Goal: Check status: Check status

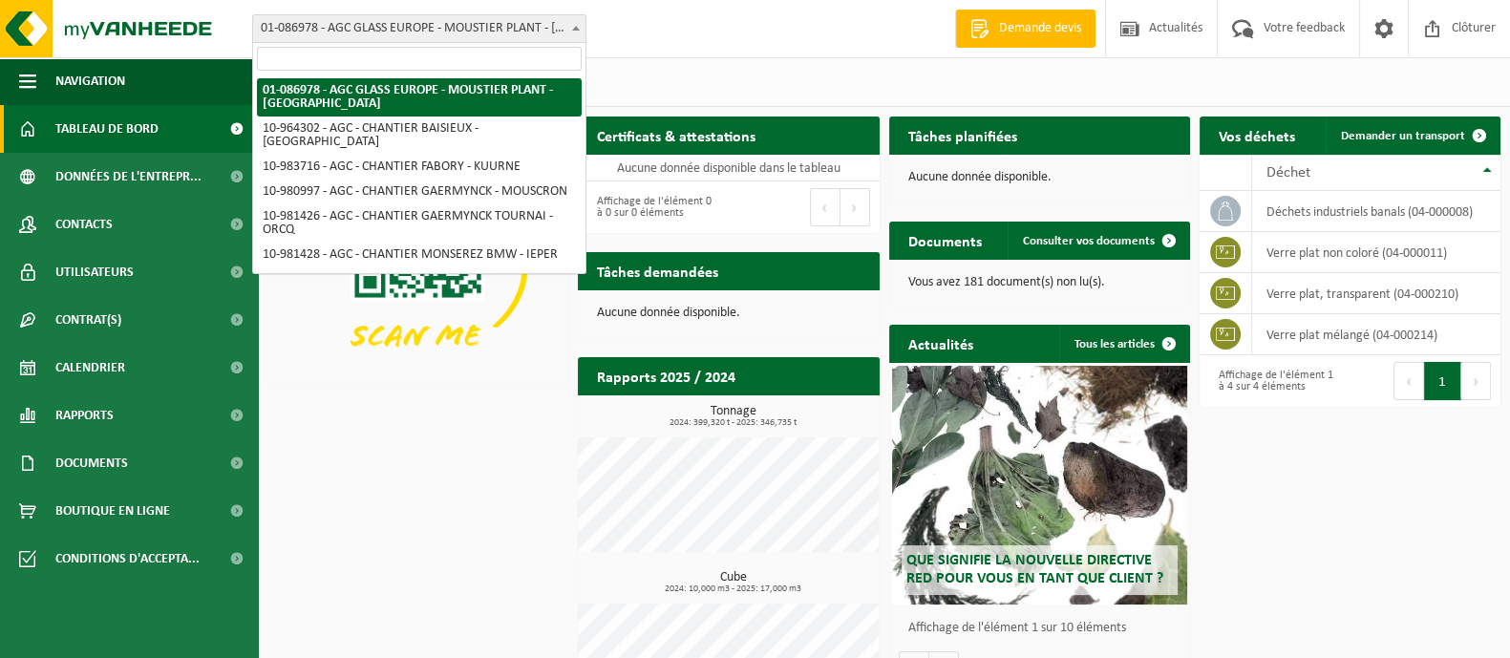
click at [539, 26] on span "01-086978 - AGC GLASS EUROPE - MOUSTIER PLANT - [GEOGRAPHIC_DATA]" at bounding box center [419, 28] width 332 height 27
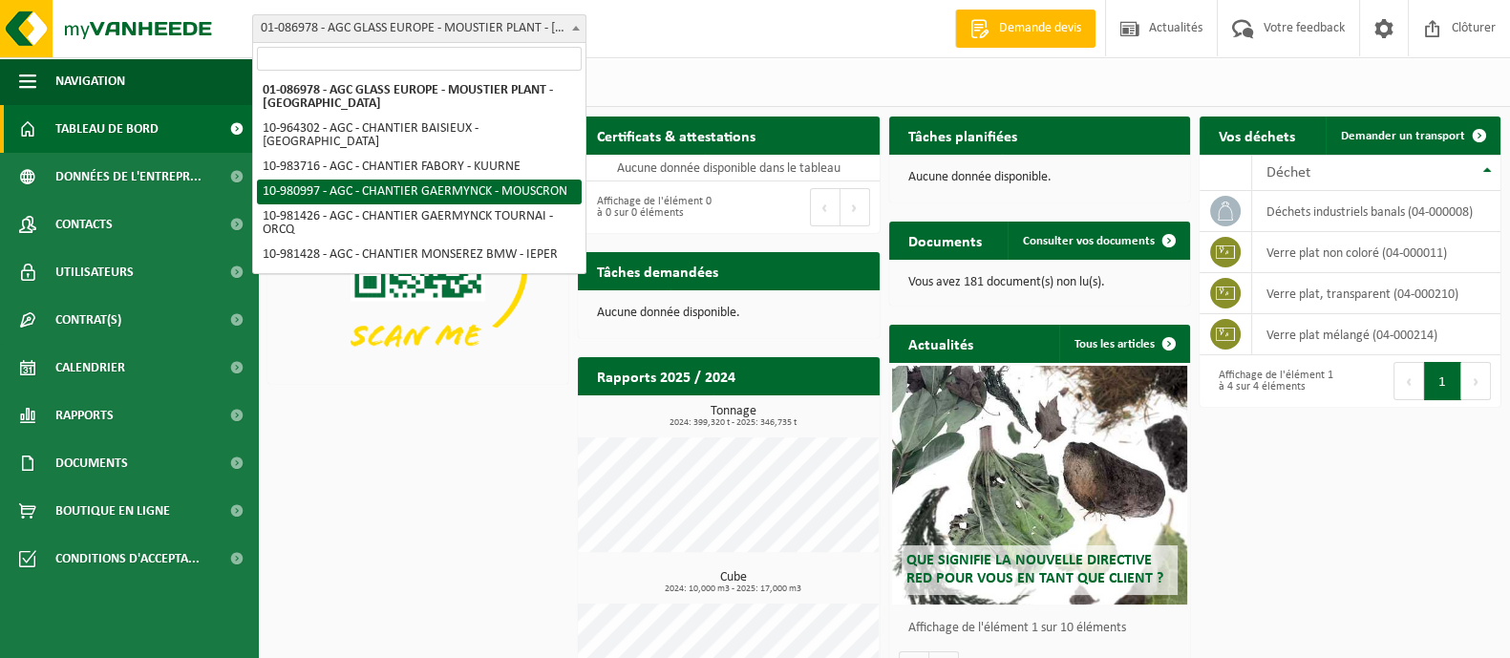
select select "161658"
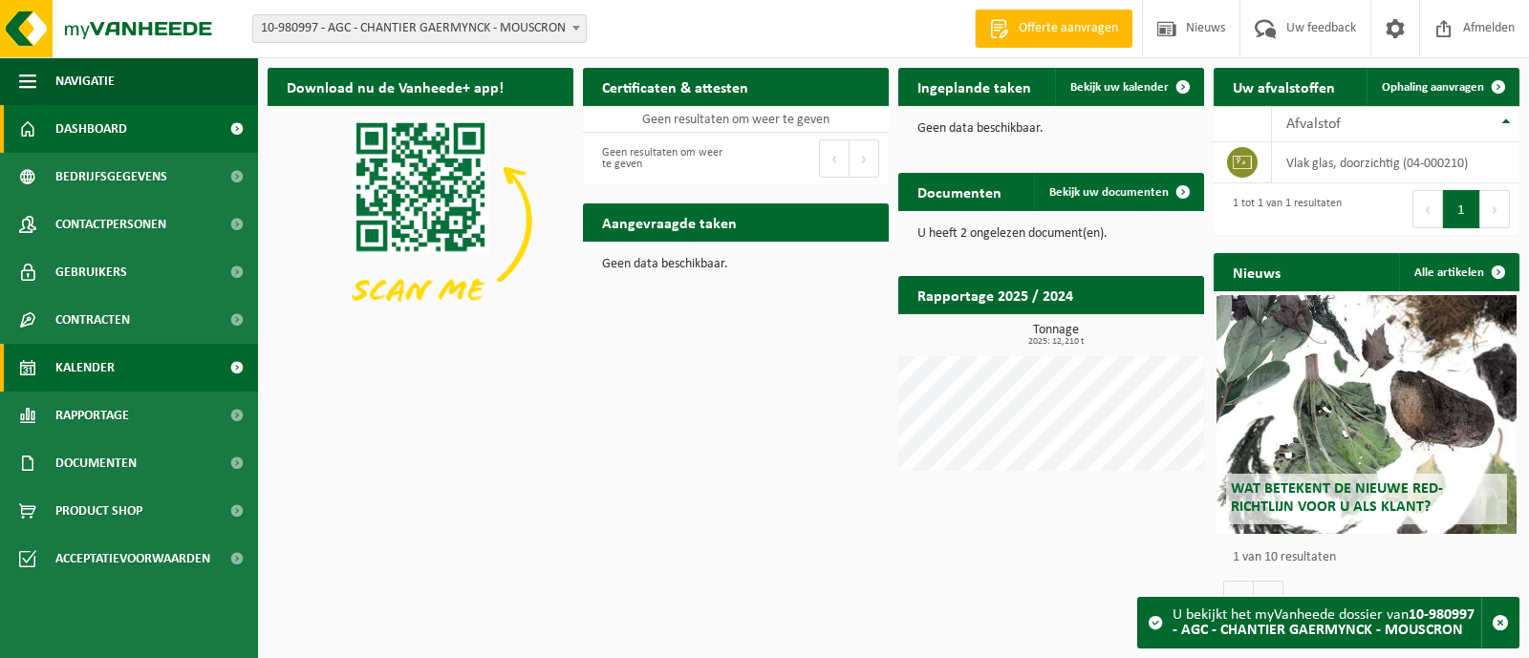
click at [99, 377] on span "Kalender" at bounding box center [84, 368] width 59 height 48
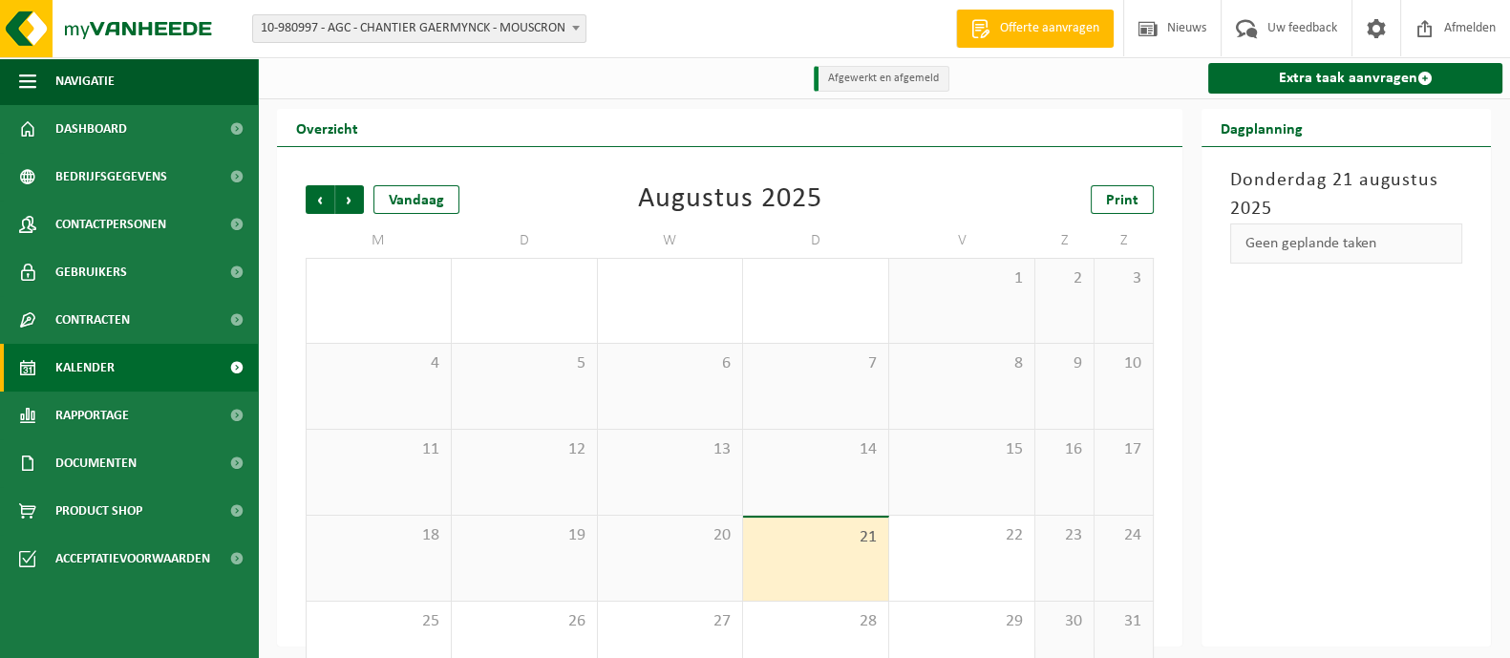
scroll to position [50, 0]
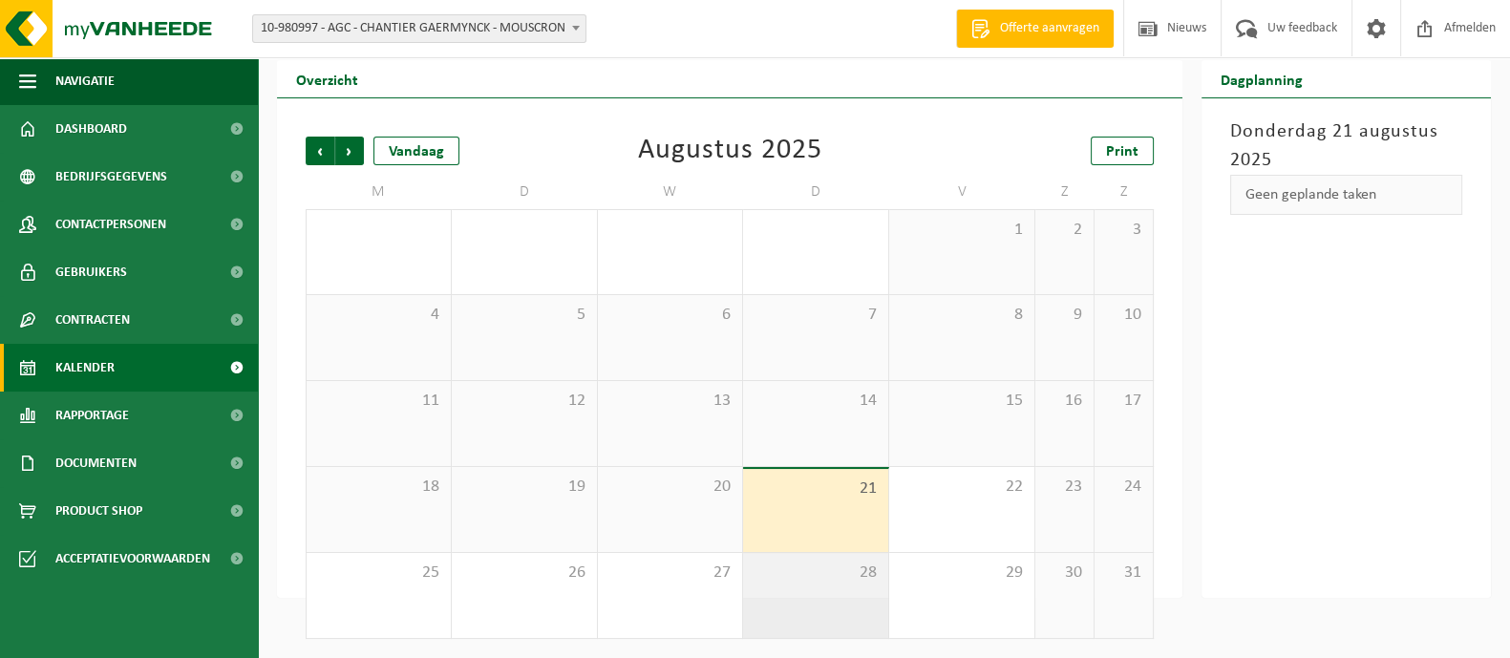
click at [830, 566] on span "28" at bounding box center [816, 573] width 126 height 21
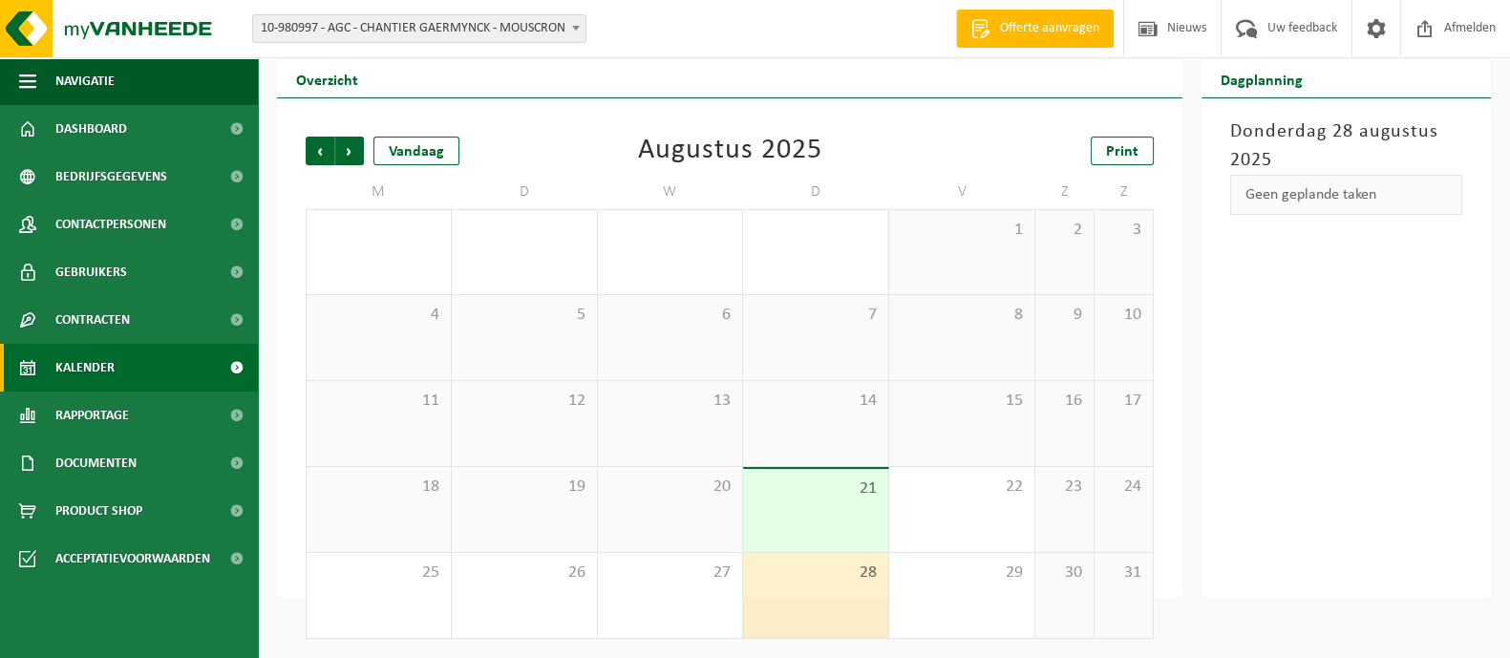
click at [831, 595] on div "28" at bounding box center [815, 595] width 145 height 85
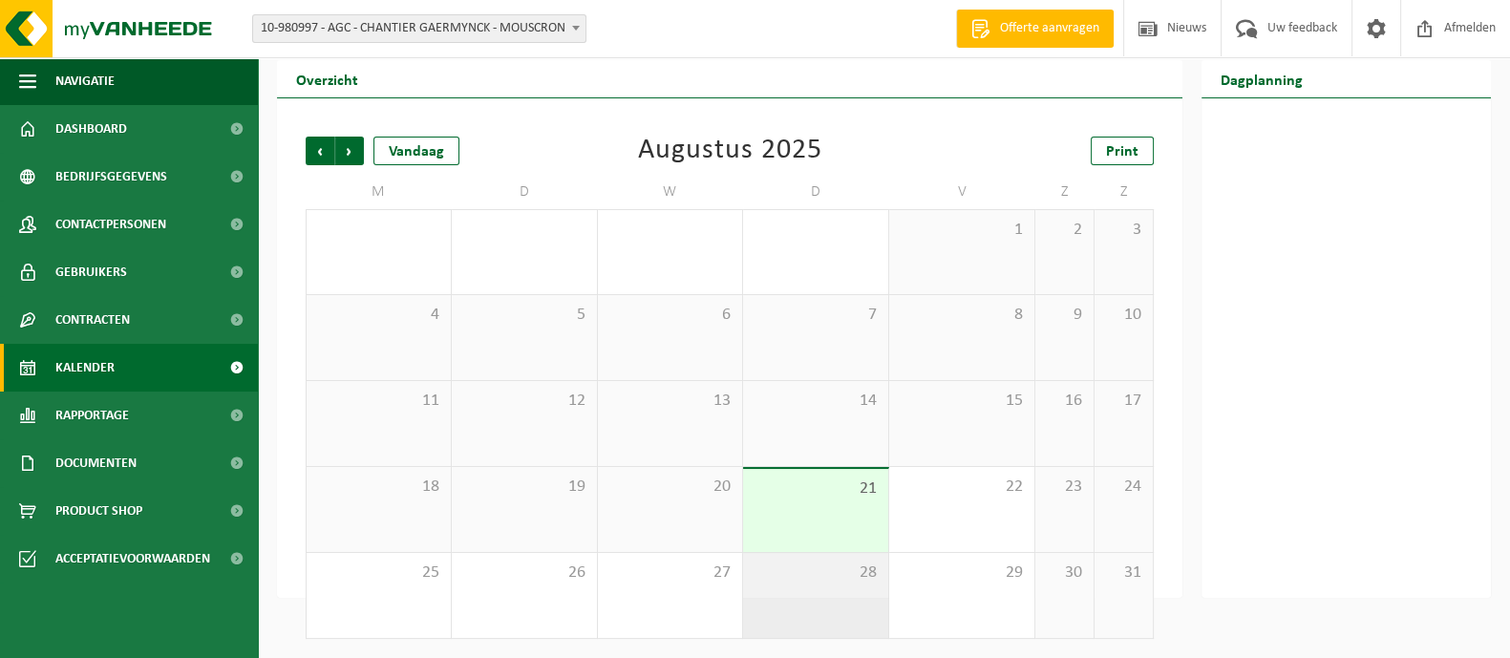
click at [813, 576] on span "28" at bounding box center [816, 573] width 126 height 21
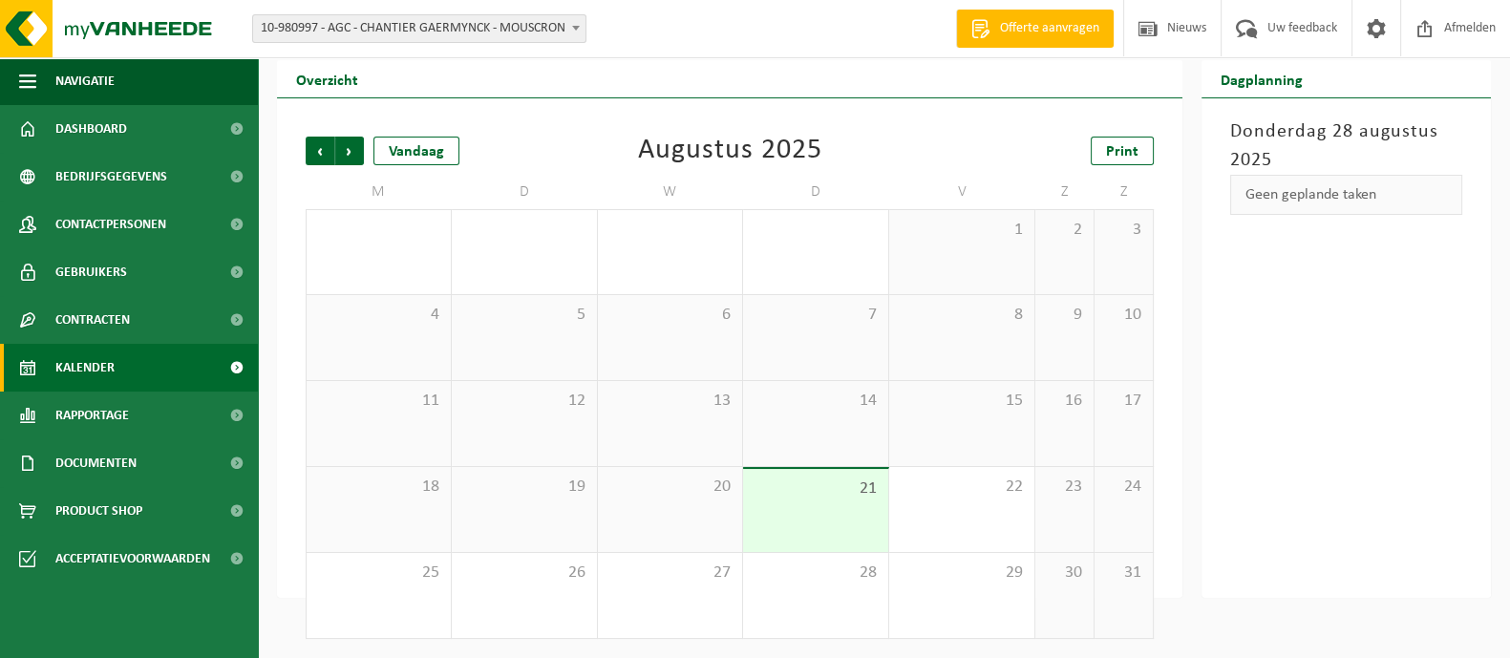
click at [1255, 347] on div "Donderdag 28 augustus 2025 Geen geplande taken" at bounding box center [1346, 348] width 289 height 500
click at [816, 567] on span "28" at bounding box center [816, 573] width 126 height 21
click at [814, 589] on div "28" at bounding box center [815, 595] width 145 height 85
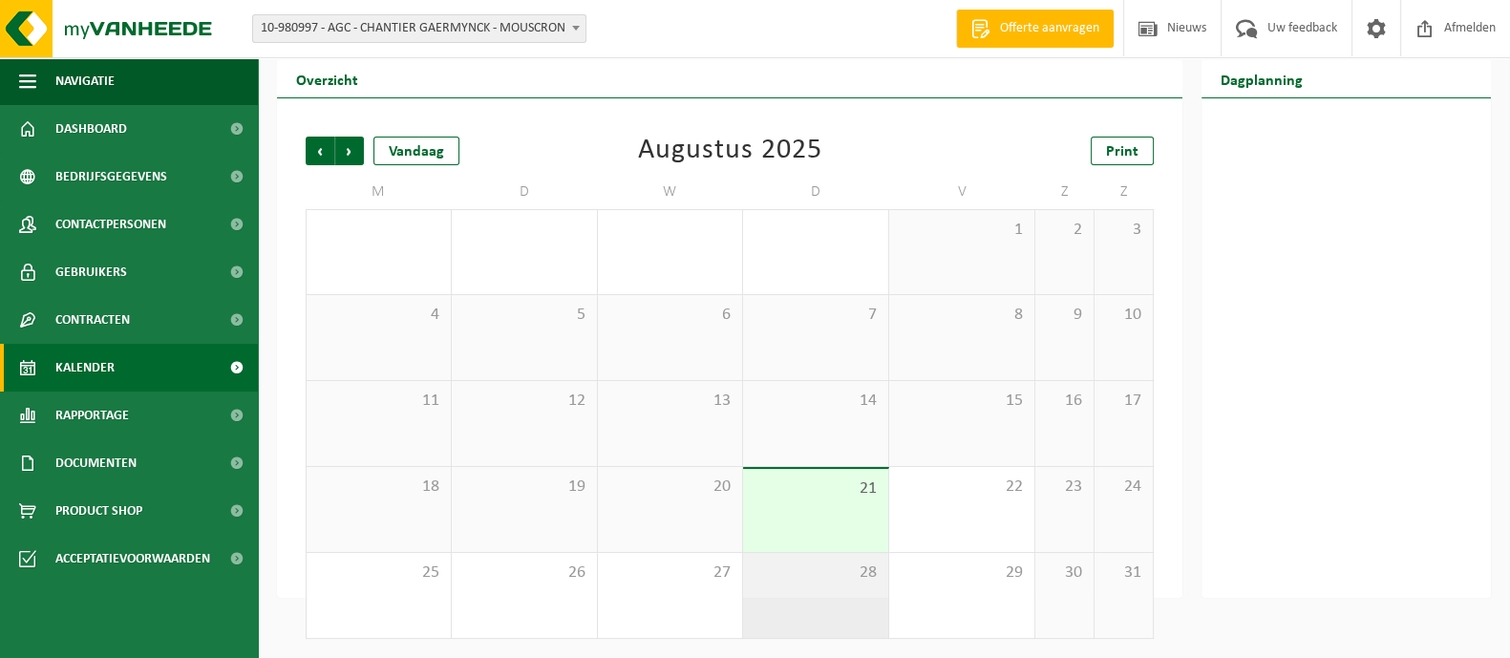
click at [793, 569] on span "28" at bounding box center [816, 573] width 126 height 21
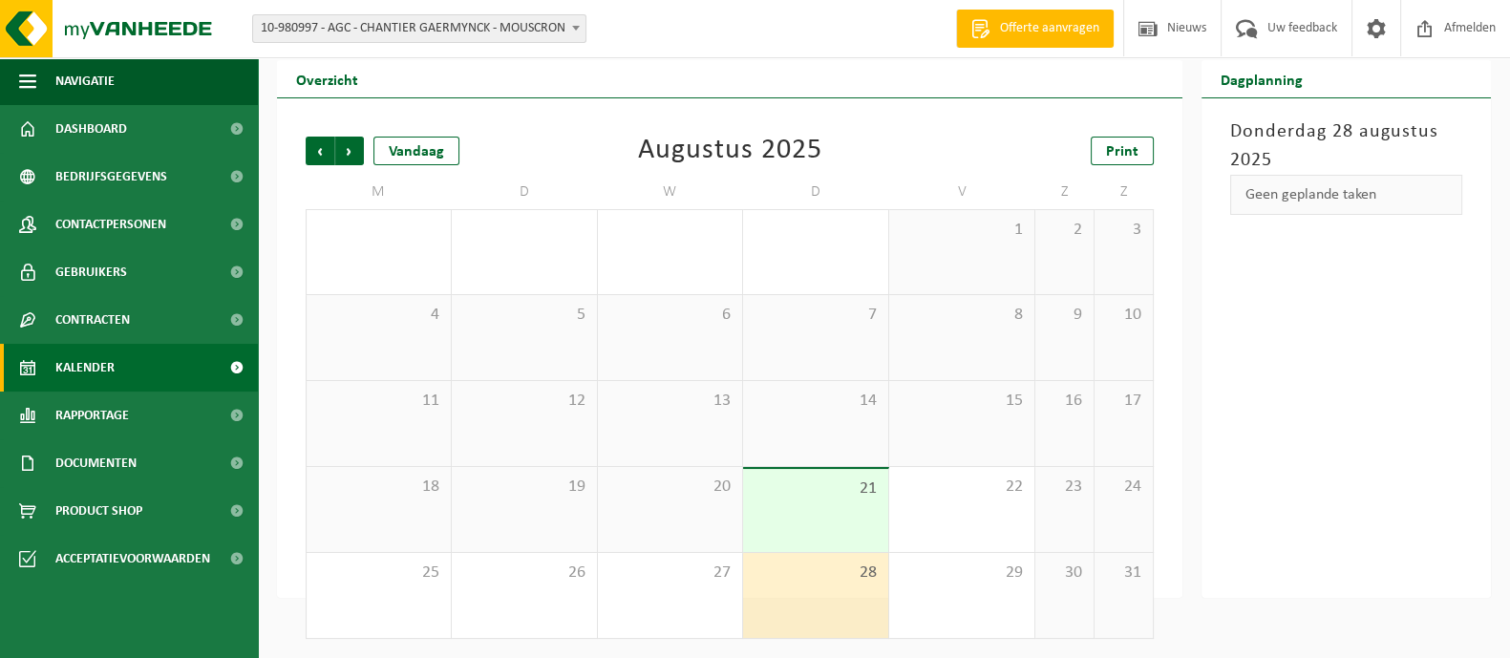
click at [404, 30] on span "10-980997 - AGC - CHANTIER GAERMYNCK - MOUSCRON" at bounding box center [419, 28] width 332 height 27
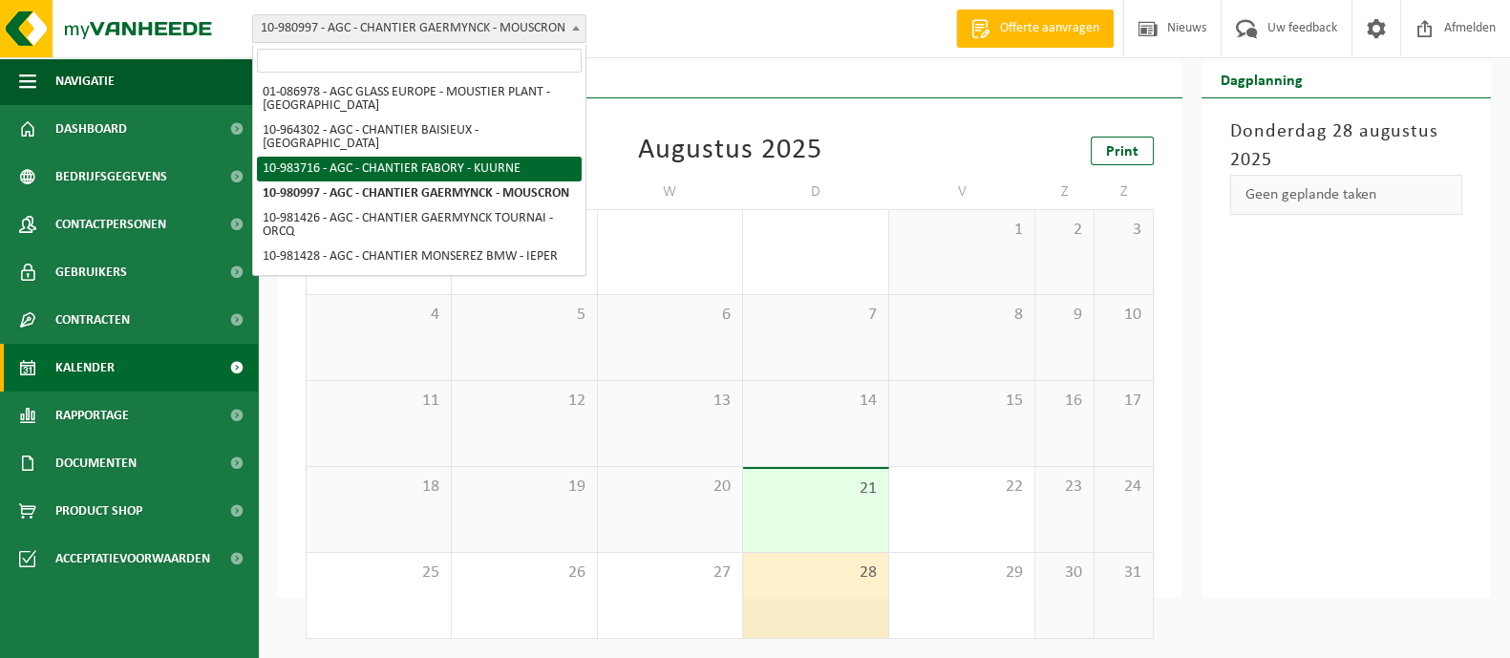
select select "163395"
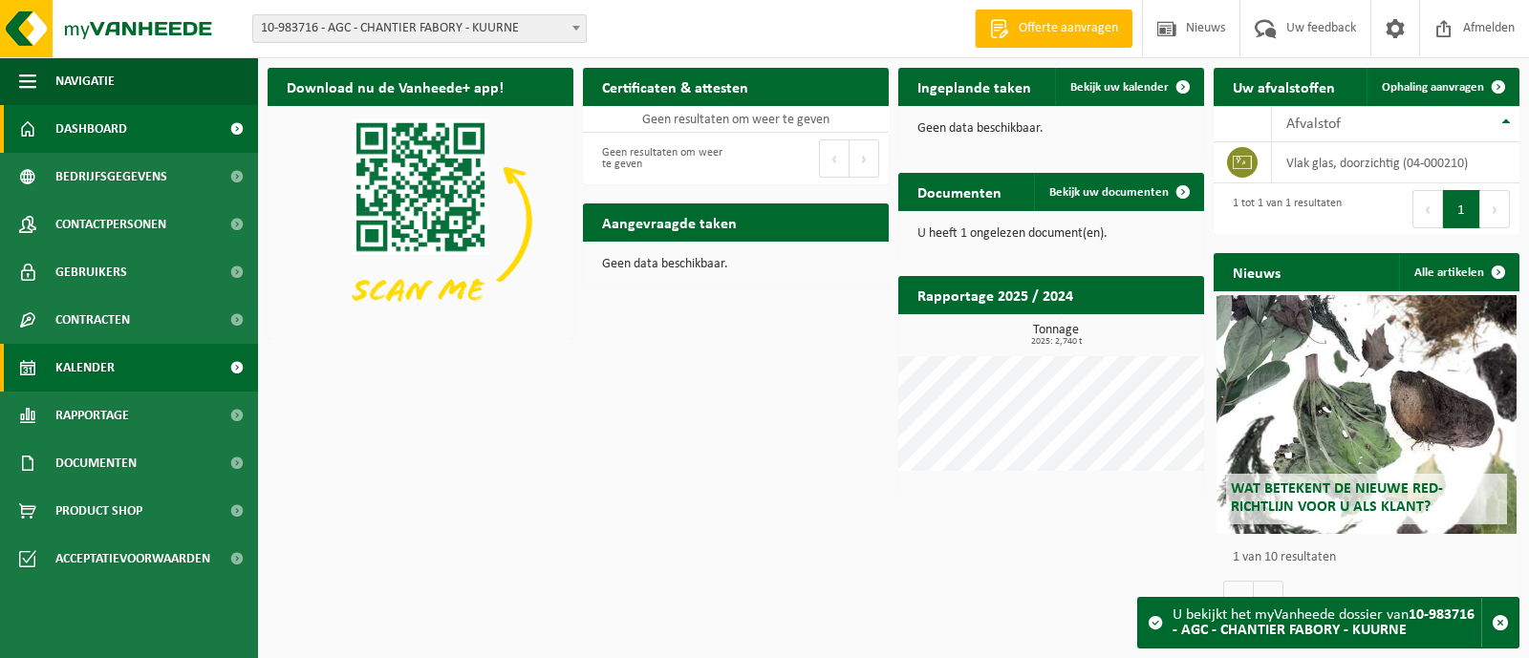
click at [97, 361] on span "Kalender" at bounding box center [84, 368] width 59 height 48
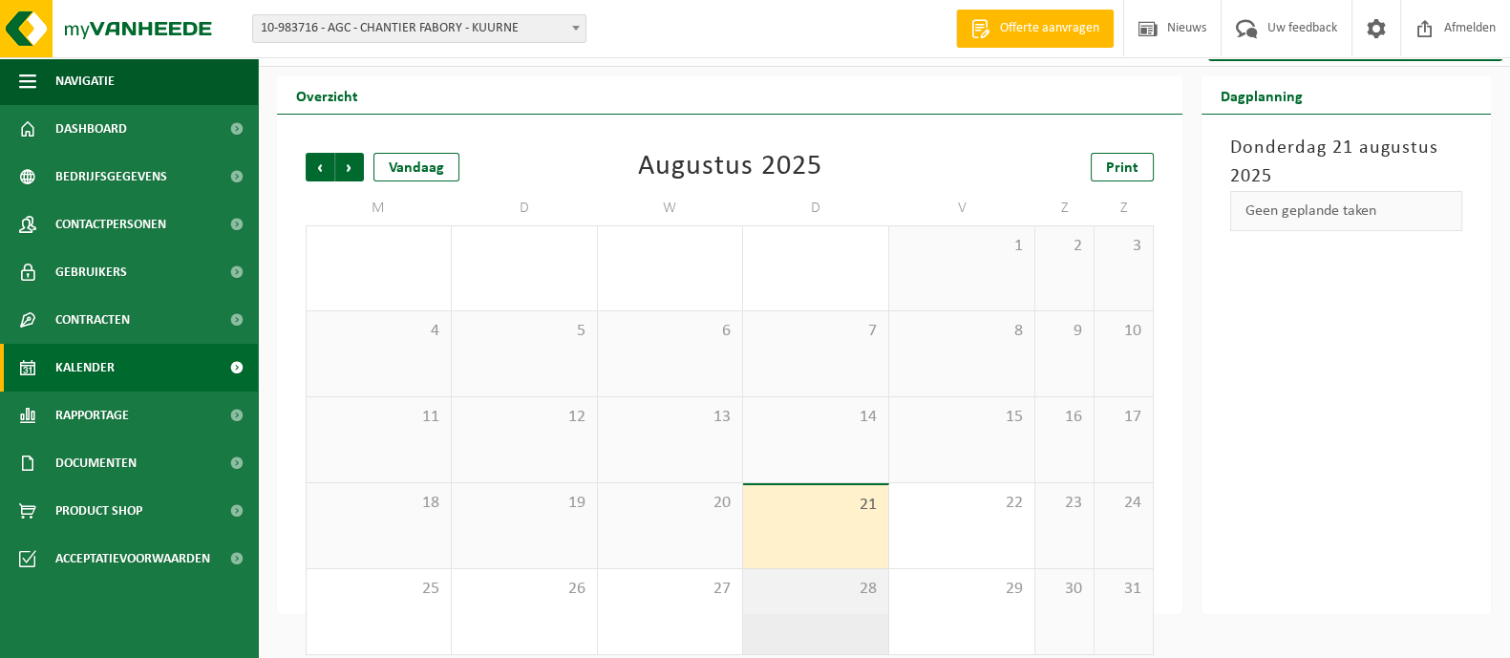
scroll to position [50, 0]
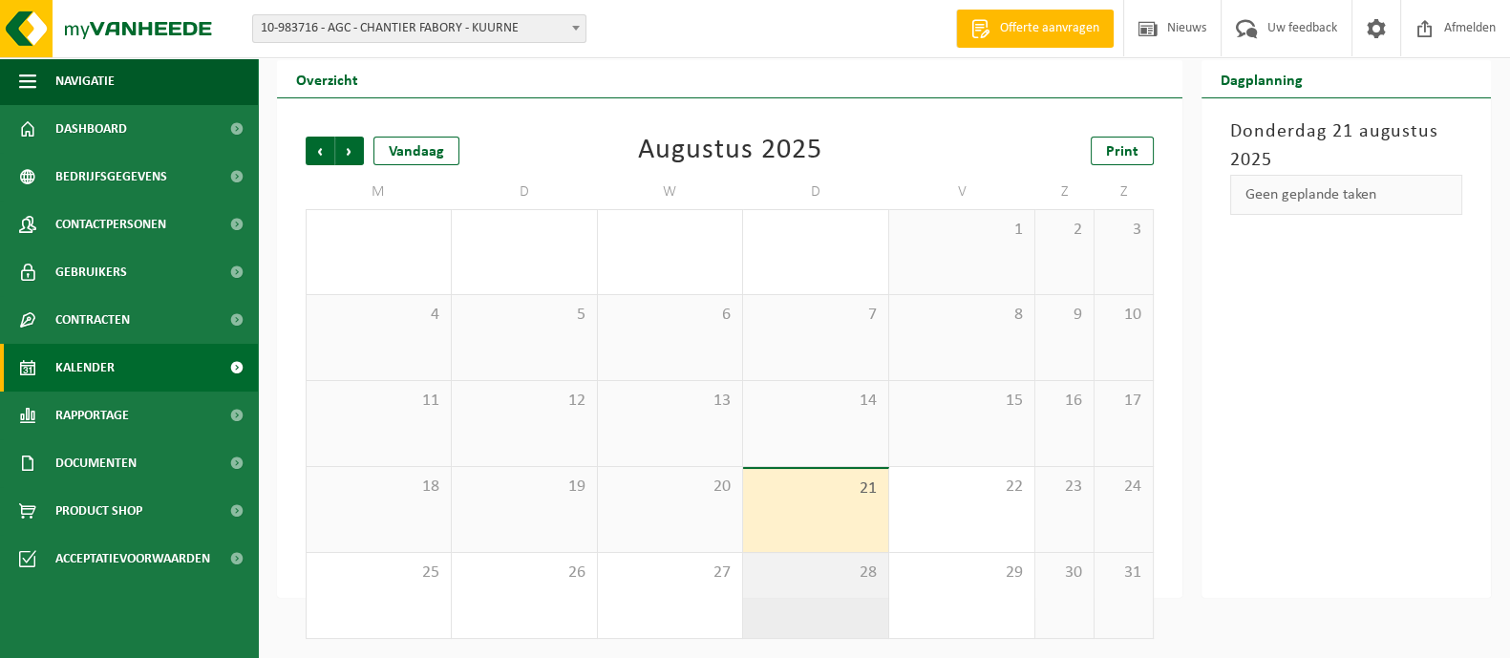
click at [846, 598] on div "28" at bounding box center [815, 595] width 145 height 85
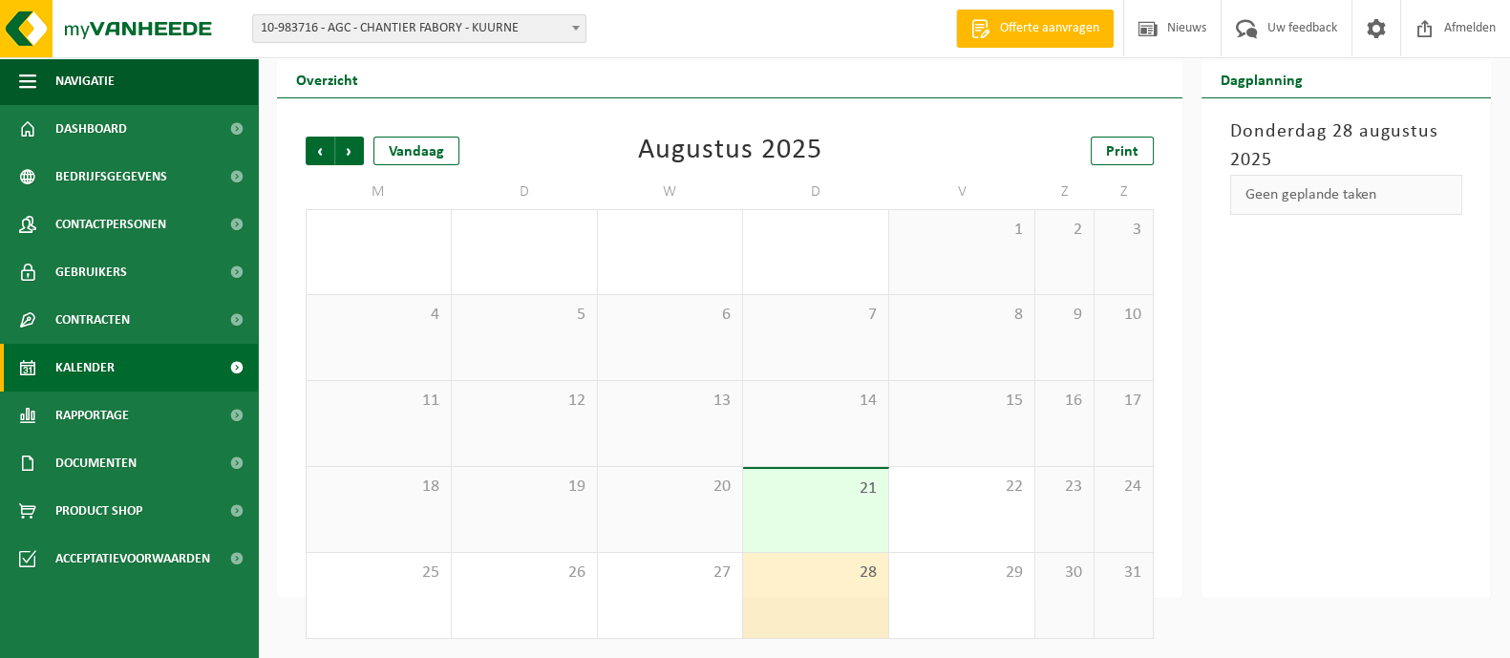
click at [846, 598] on div "28" at bounding box center [815, 595] width 145 height 85
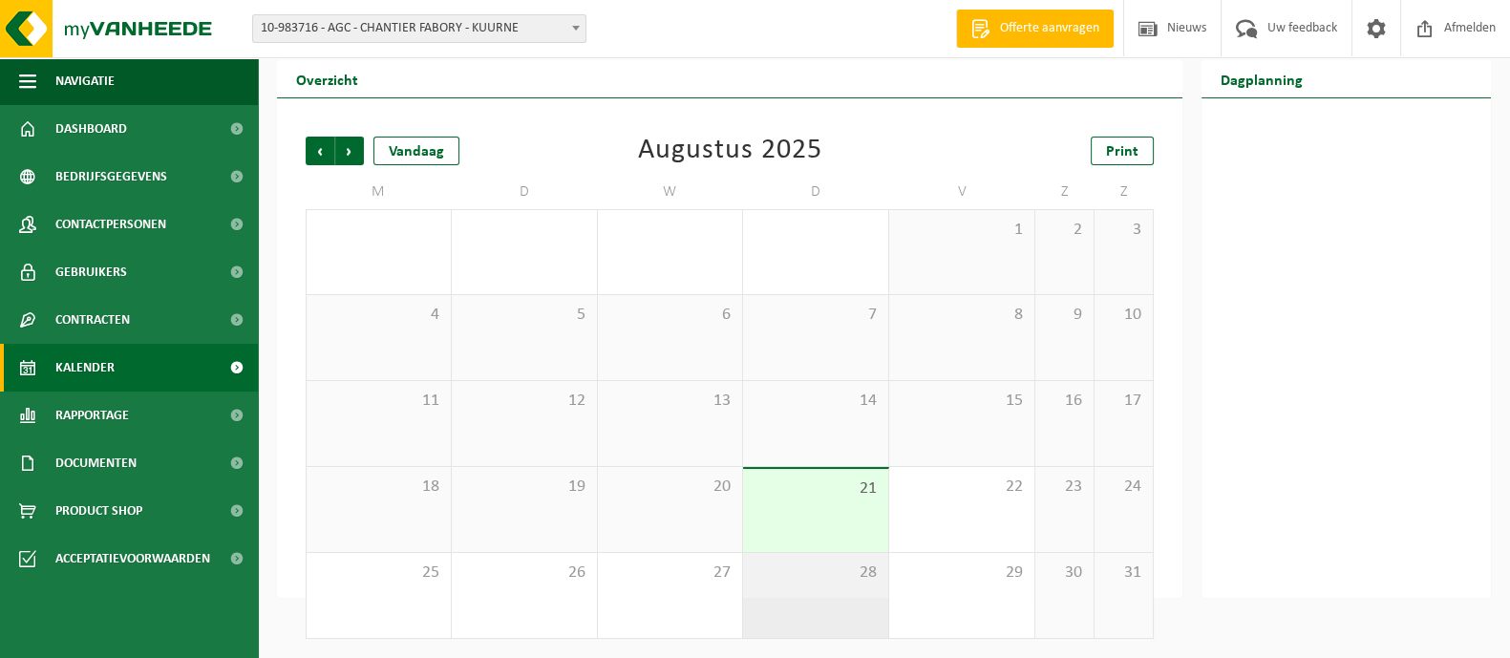
click at [855, 574] on span "28" at bounding box center [816, 573] width 126 height 21
